Goal: Task Accomplishment & Management: Manage account settings

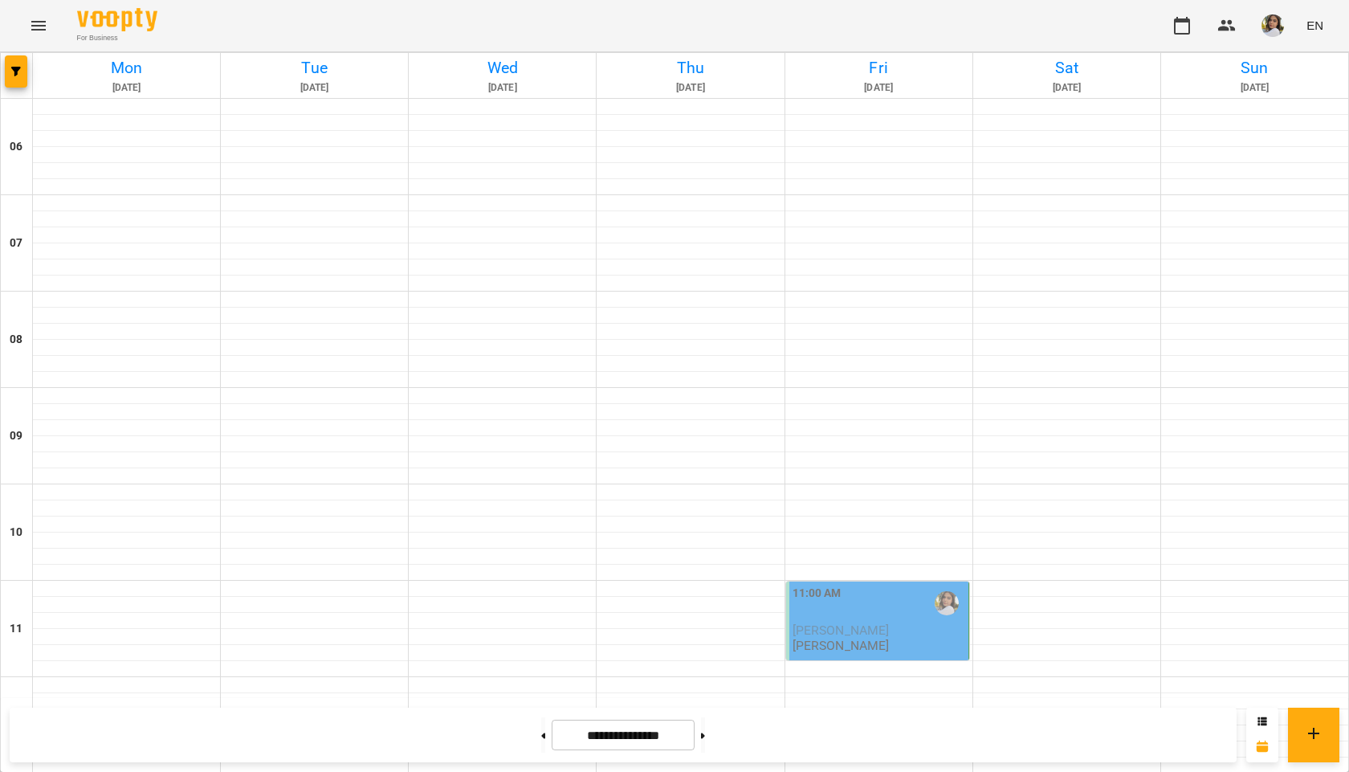
scroll to position [395, 0]
click at [859, 622] on span "[PERSON_NAME]" at bounding box center [841, 629] width 97 height 15
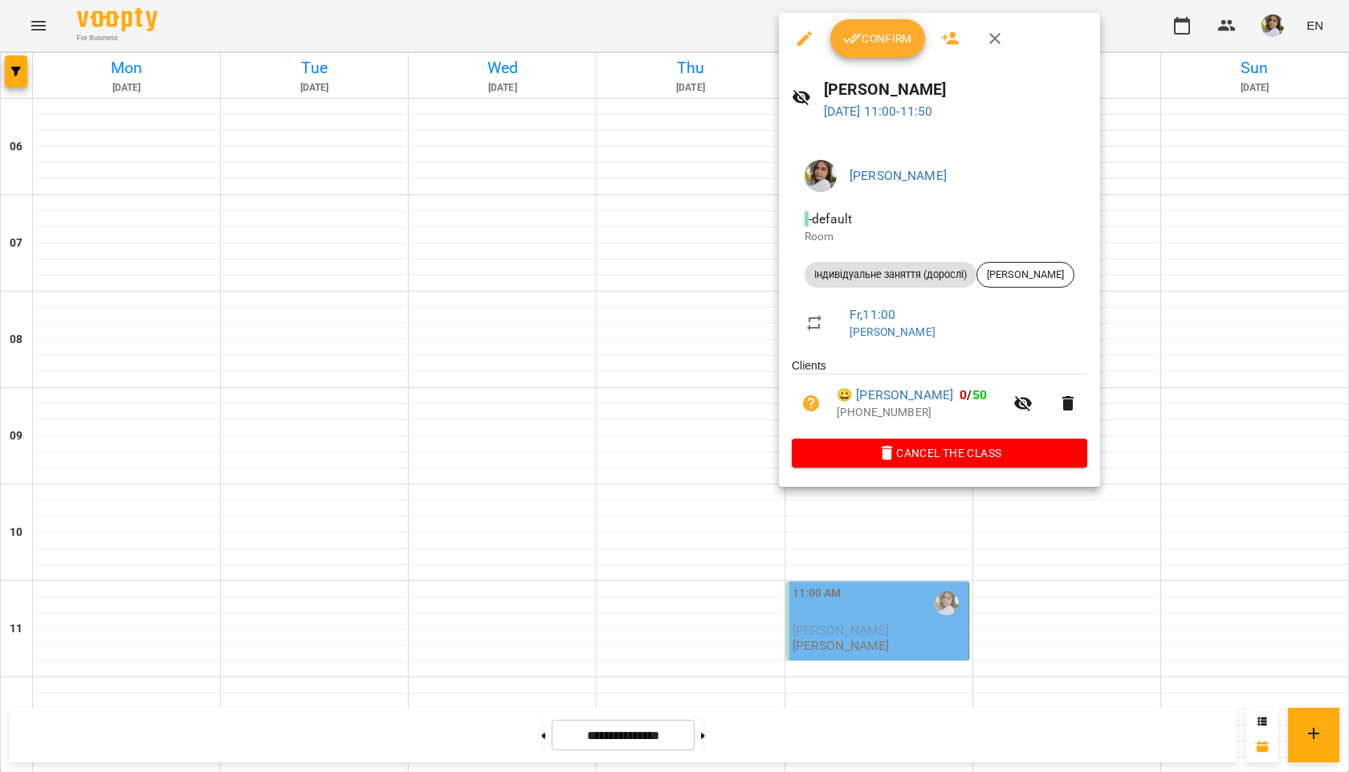
click at [867, 43] on span "Confirm" at bounding box center [877, 38] width 69 height 19
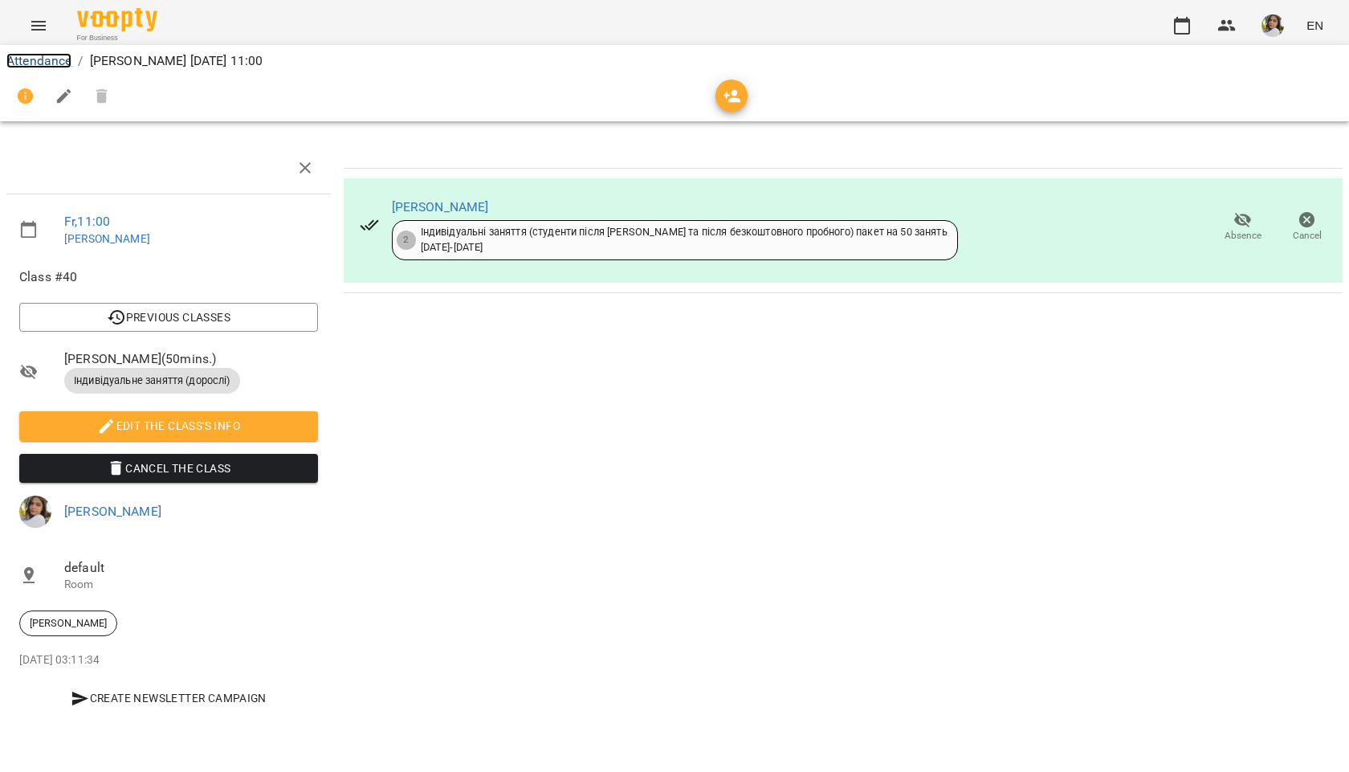
click at [56, 56] on link "Attendance" at bounding box center [38, 60] width 65 height 15
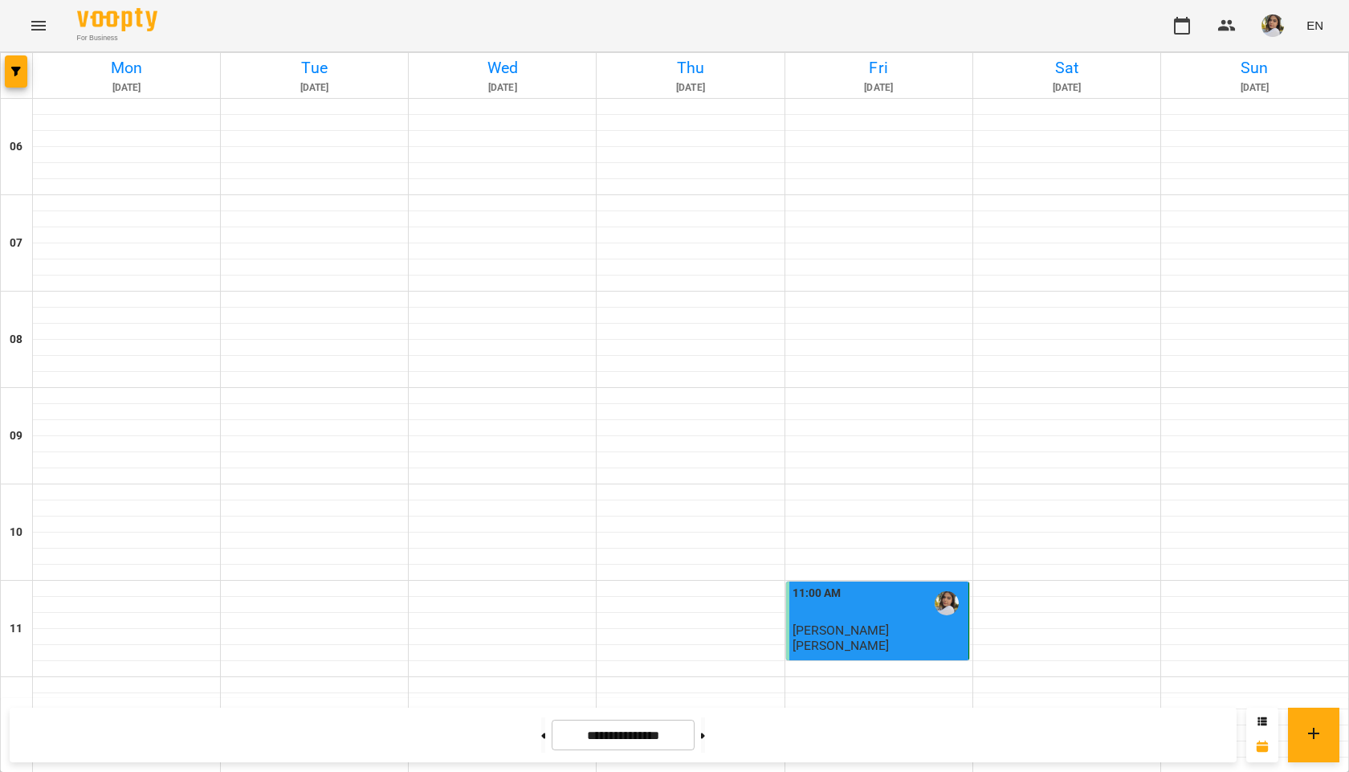
scroll to position [1037, 0]
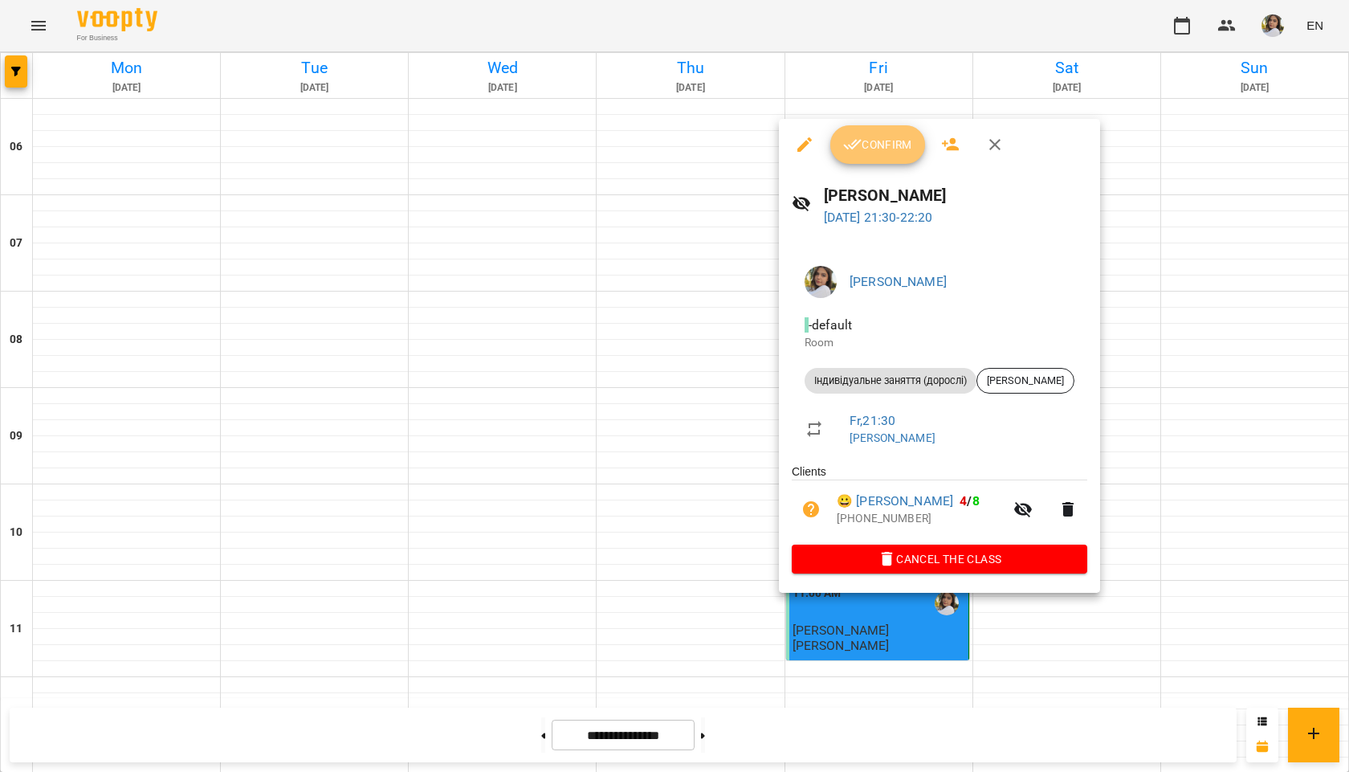
click at [881, 156] on button "Confirm" at bounding box center [877, 144] width 95 height 39
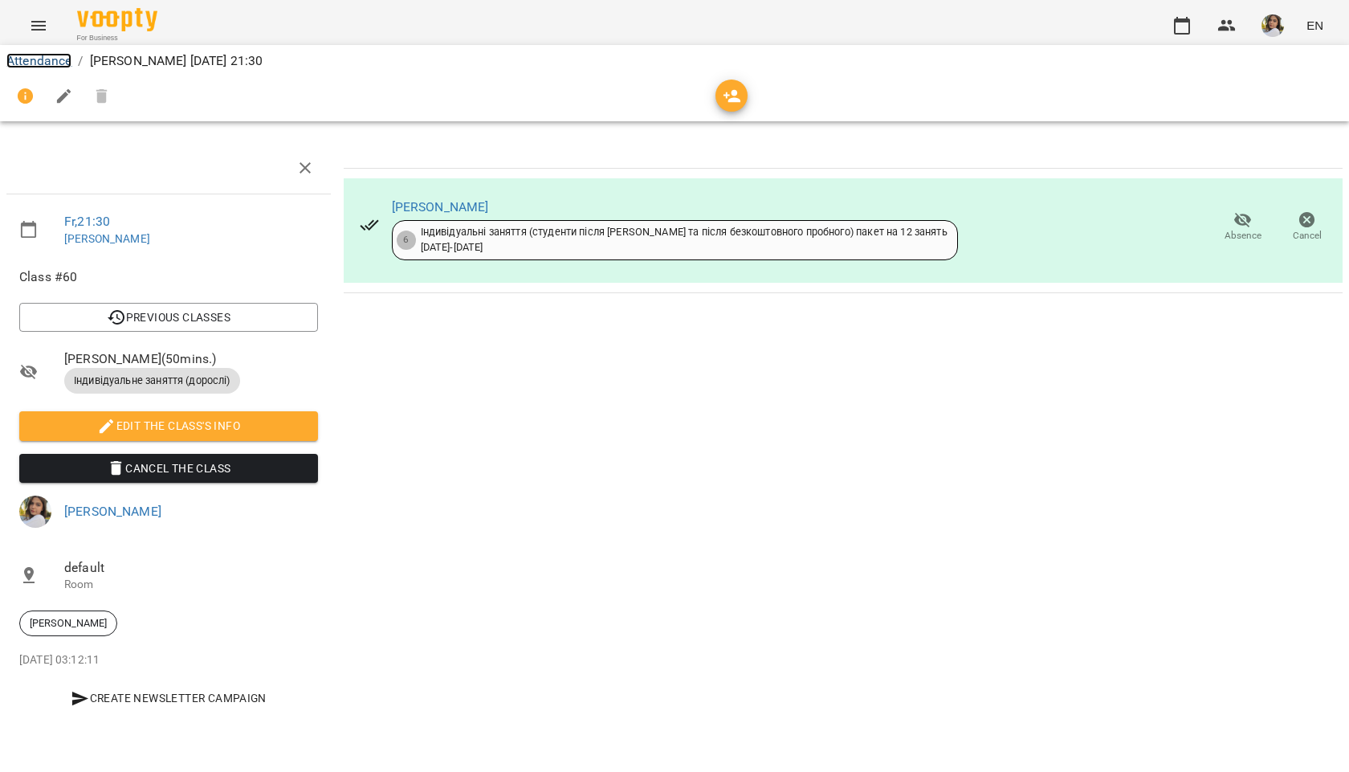
click at [63, 63] on link "Attendance" at bounding box center [38, 60] width 65 height 15
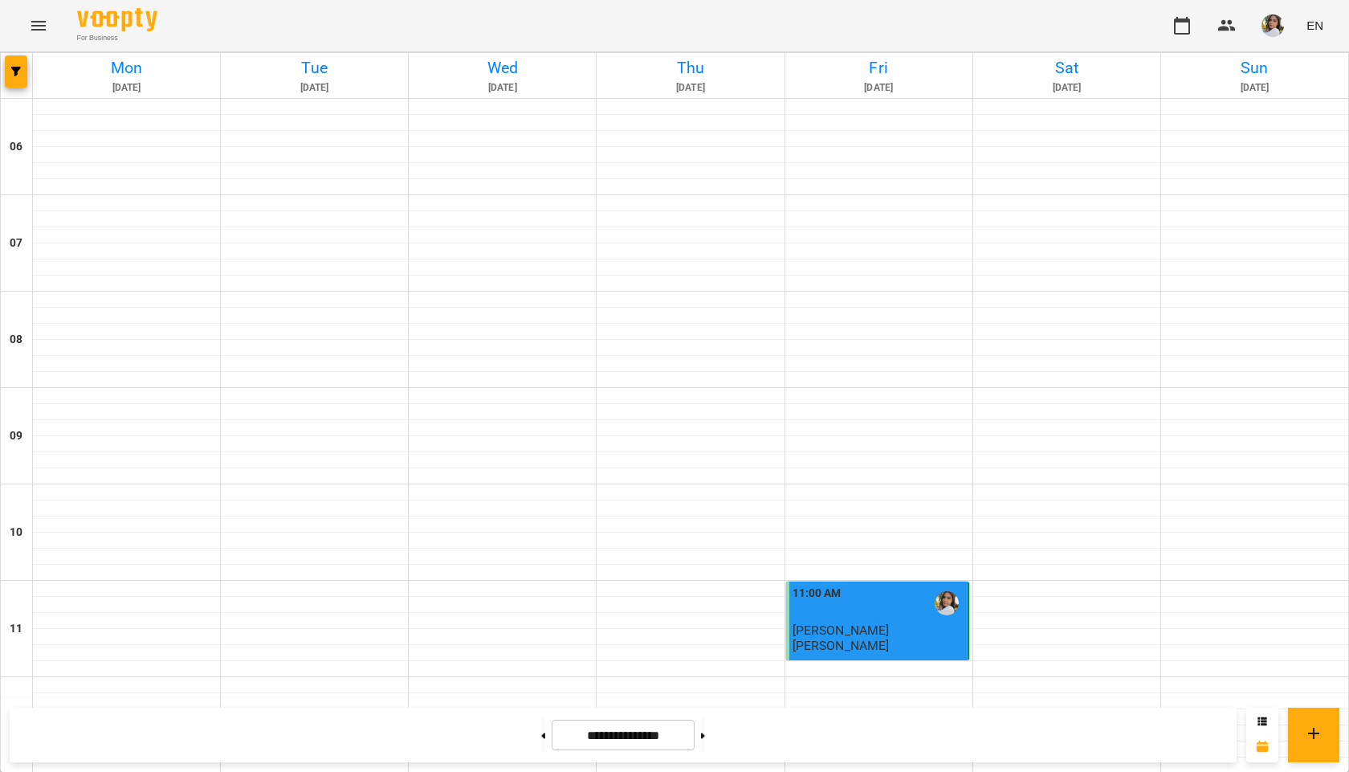
scroll to position [1037, 0]
